Goal: Information Seeking & Learning: Learn about a topic

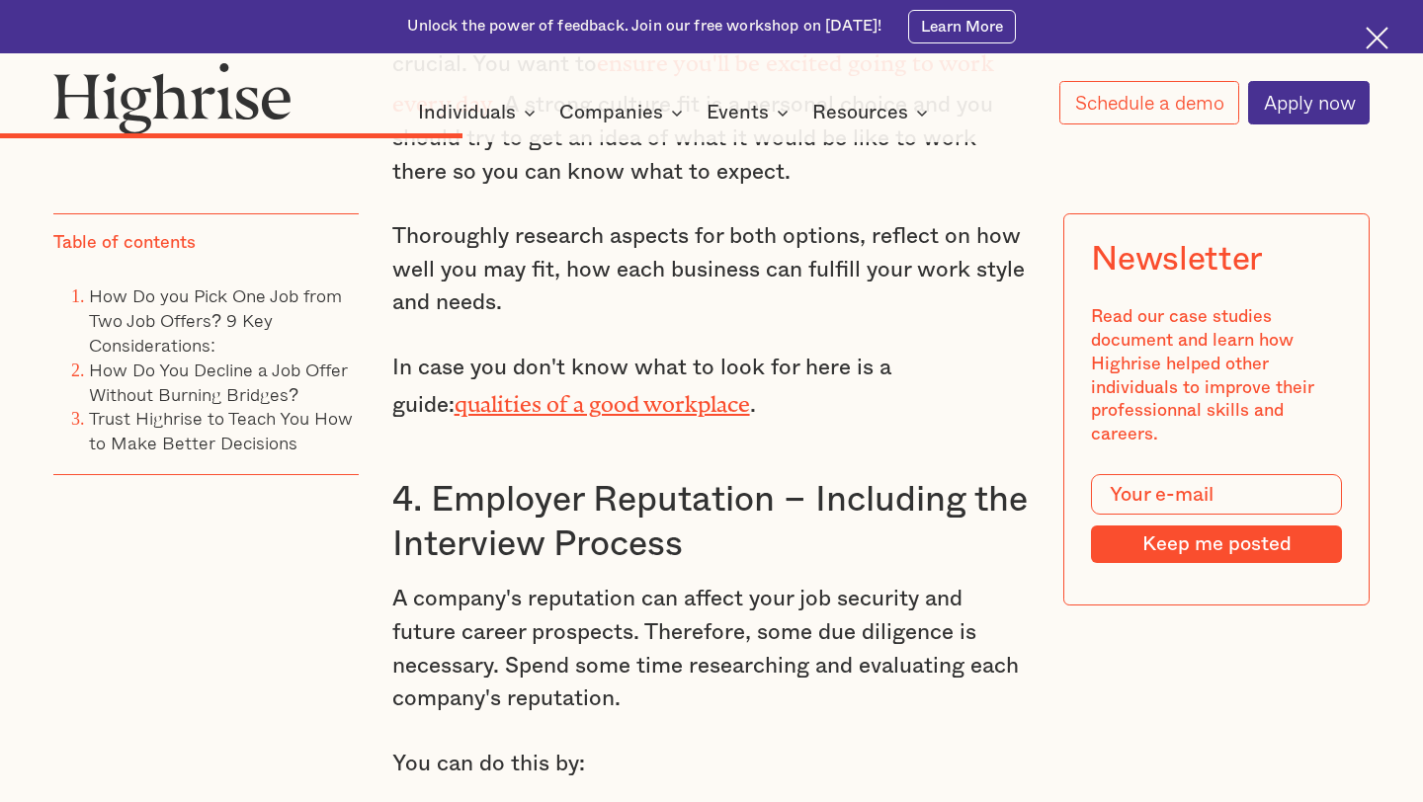
scroll to position [4796, 0]
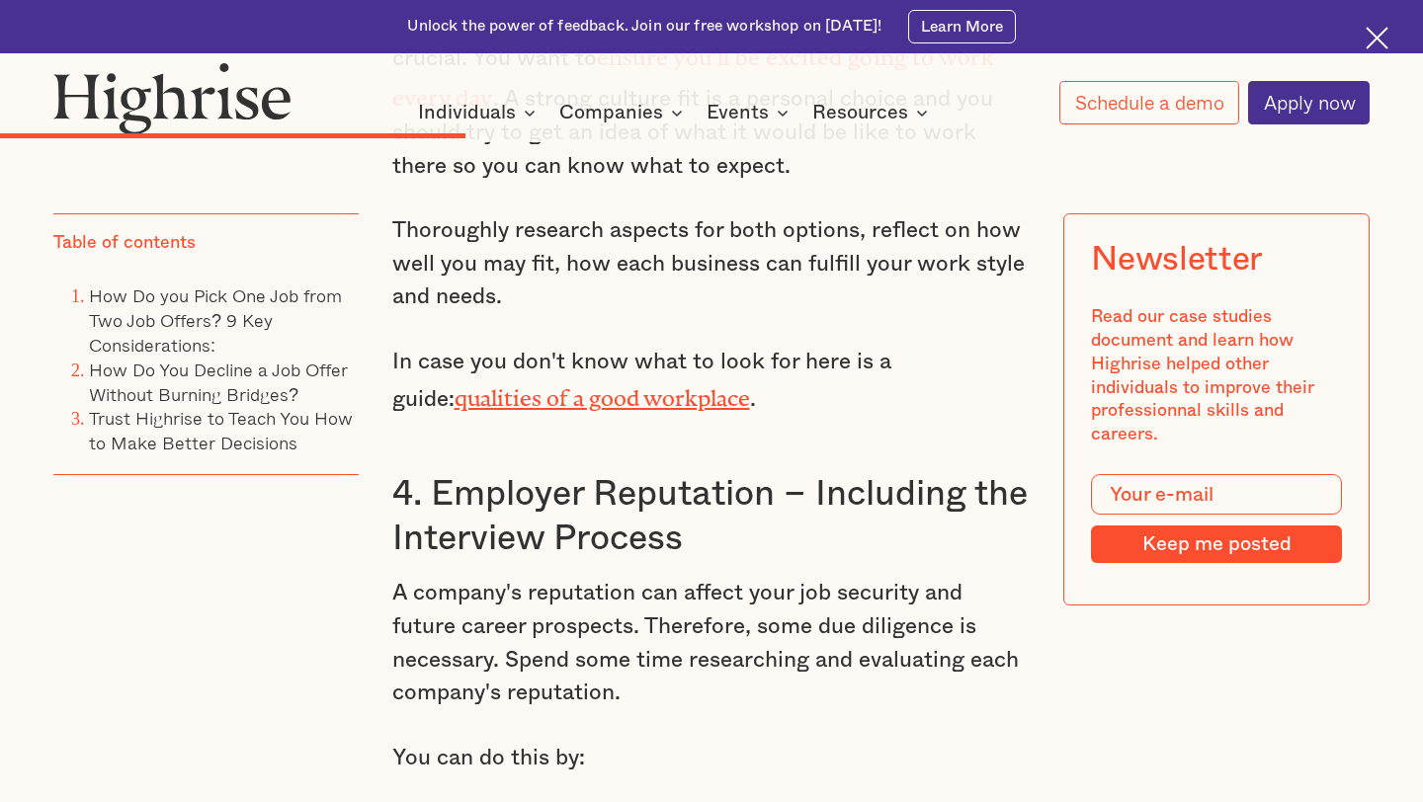
click at [225, 642] on div "Table of contents How Do you Pick One Job from Two Job Offers? 9 Key Considerat…" at bounding box center [205, 435] width 305 height 445
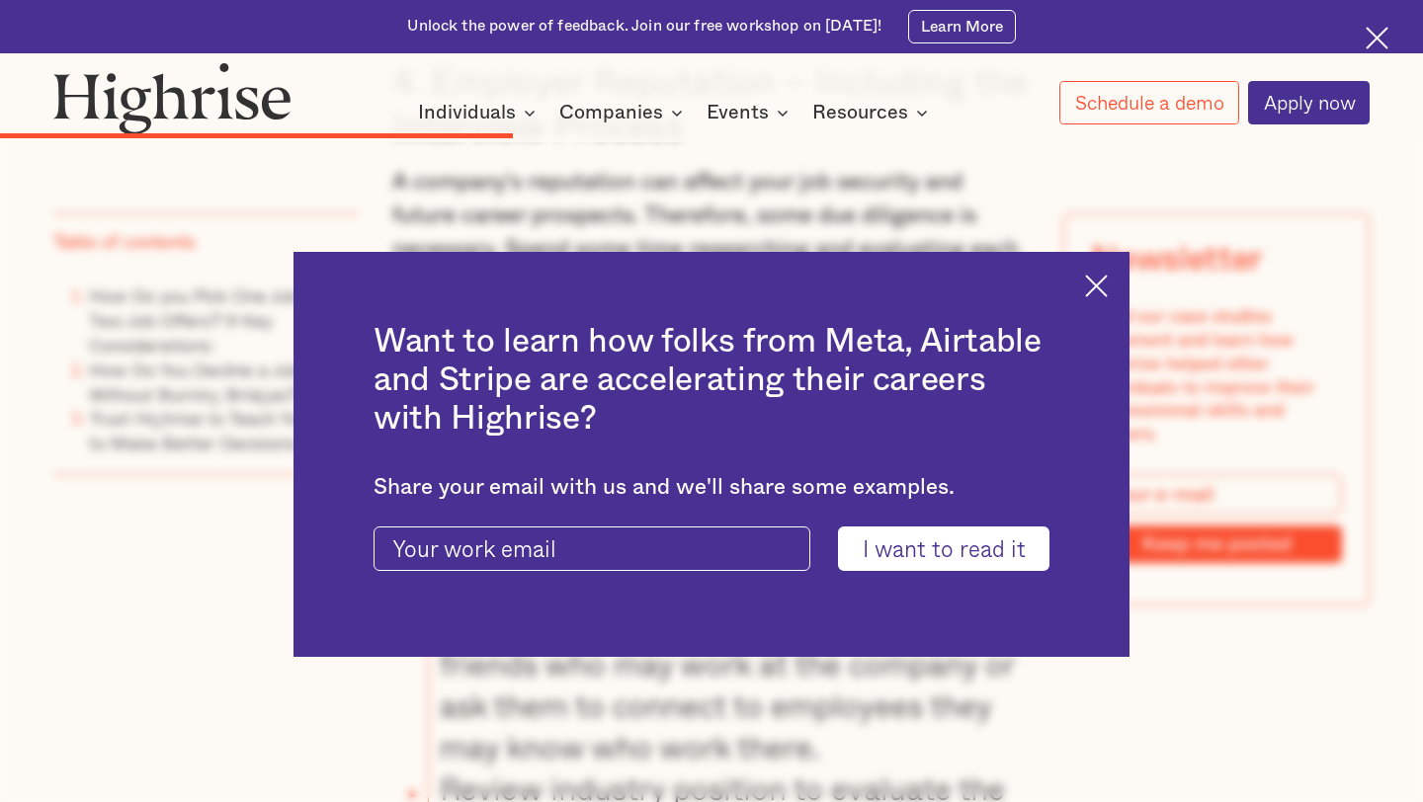
scroll to position [5209, 0]
click at [1096, 284] on img at bounding box center [1096, 286] width 23 height 23
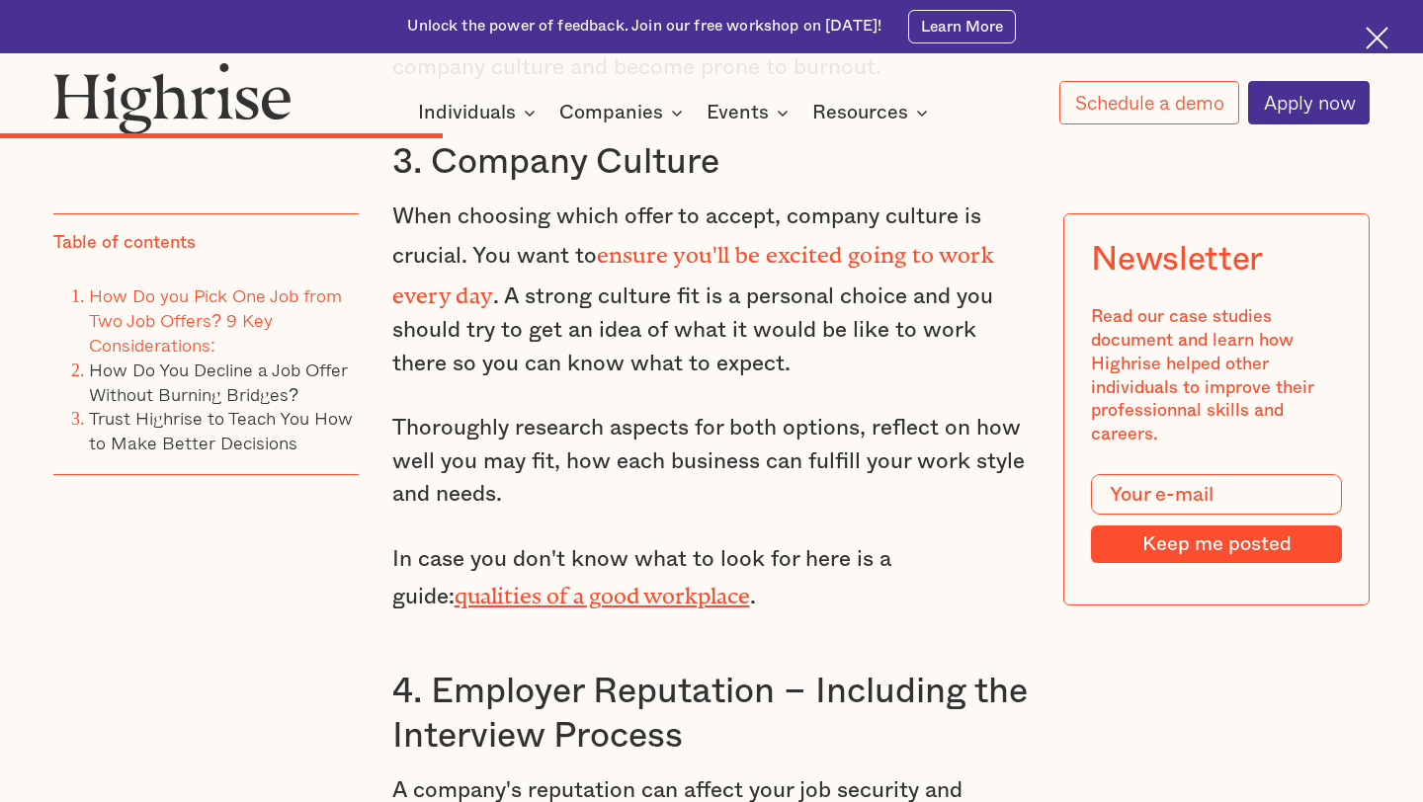
scroll to position [4580, 0]
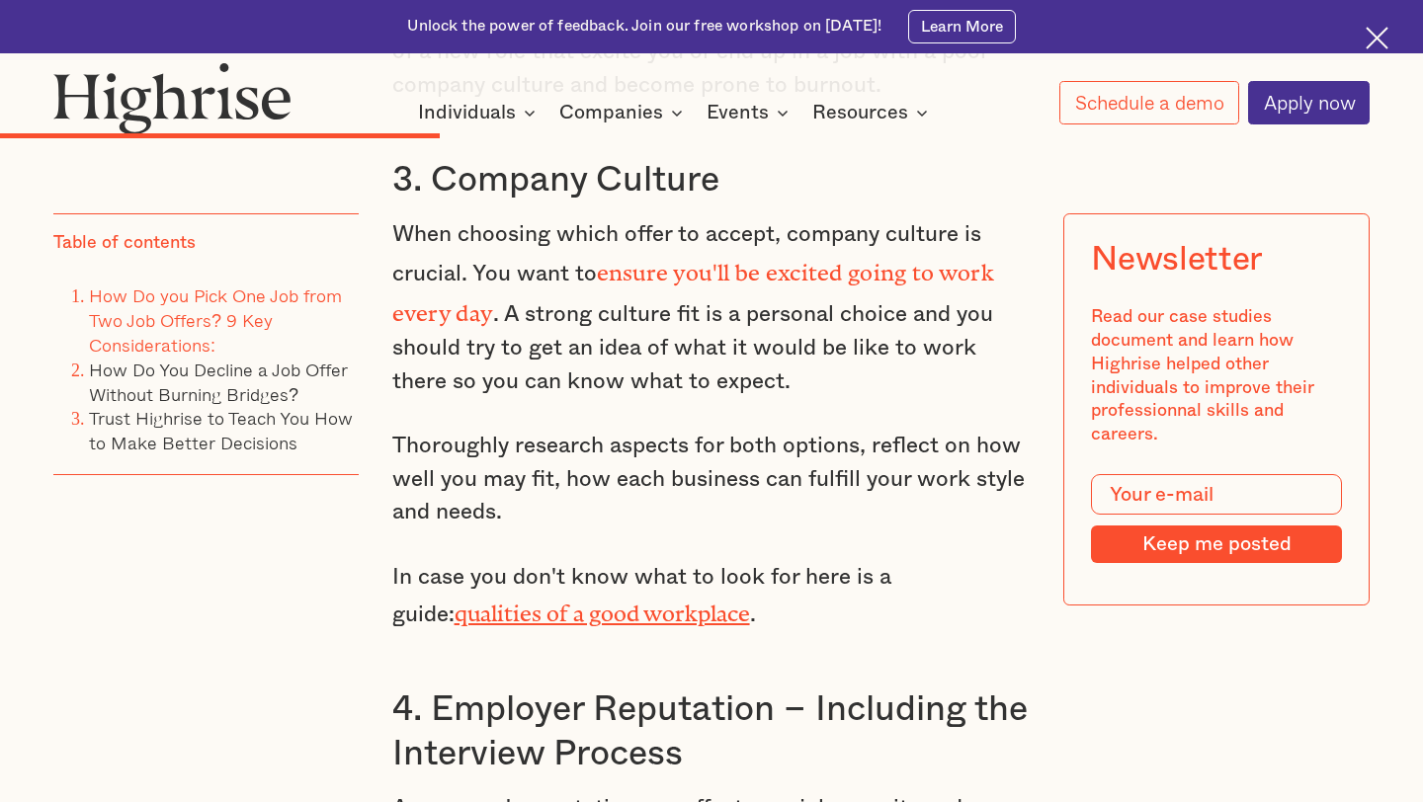
click at [635, 601] on link "qualities of a good workplace" at bounding box center [602, 608] width 295 height 15
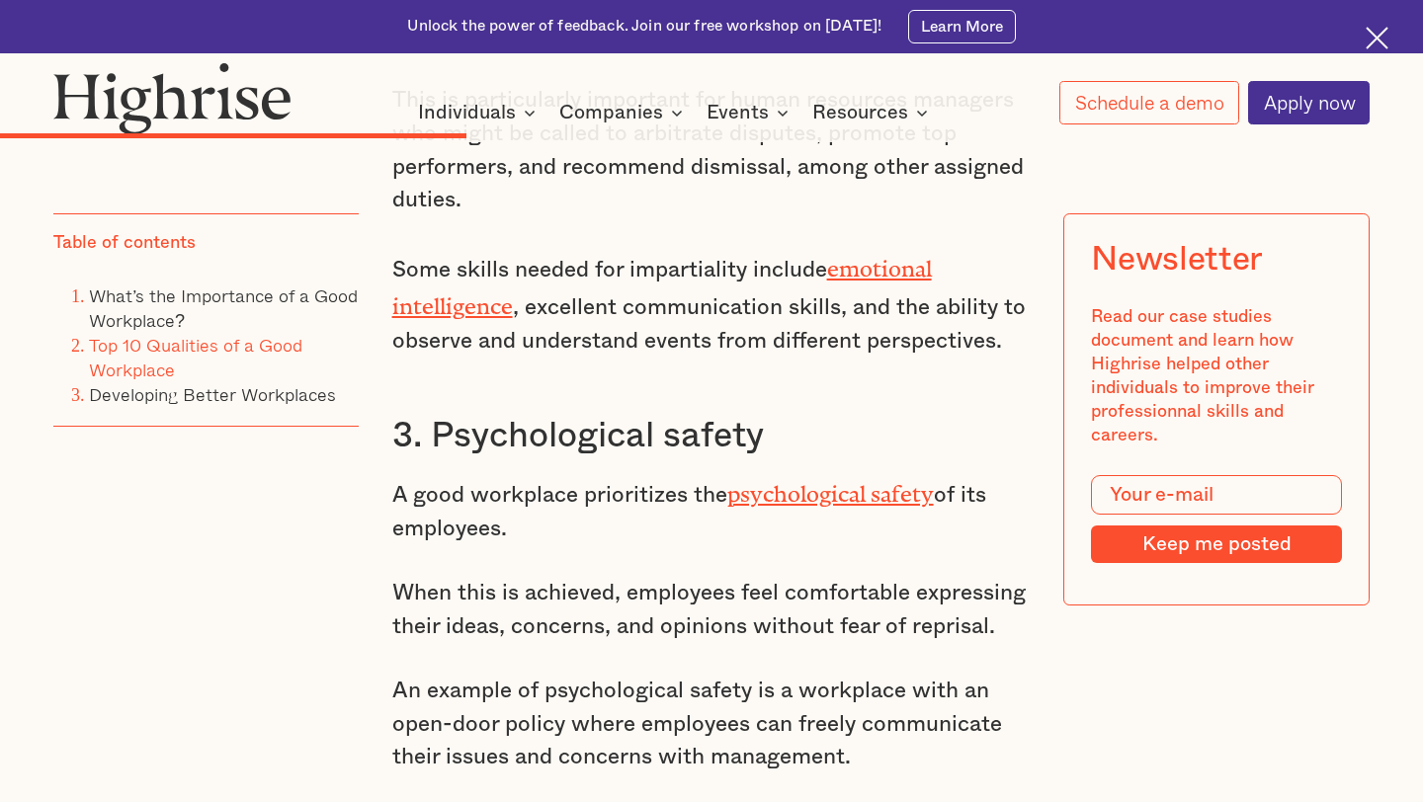
scroll to position [4193, 0]
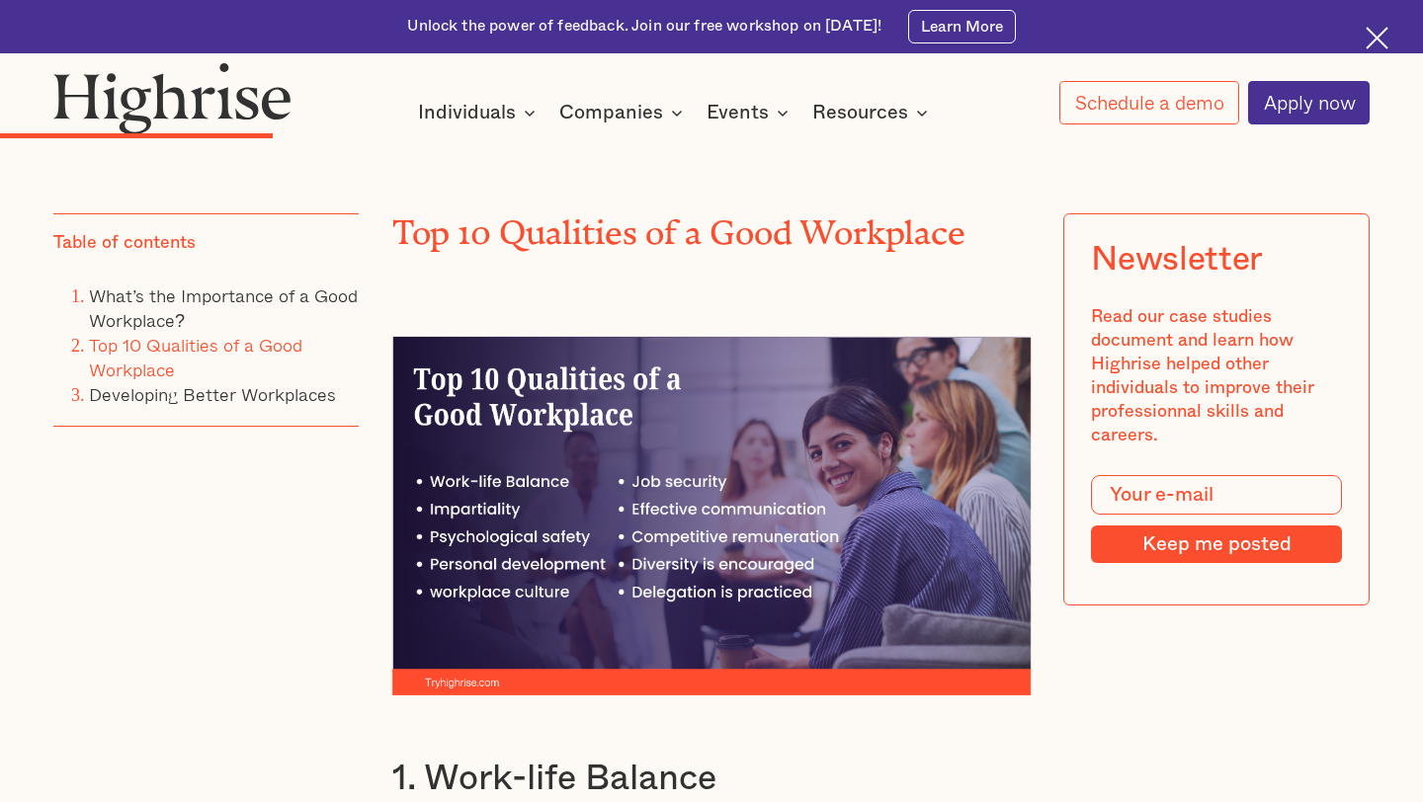
scroll to position [2757, 0]
